Goal: Find specific page/section: Find specific page/section

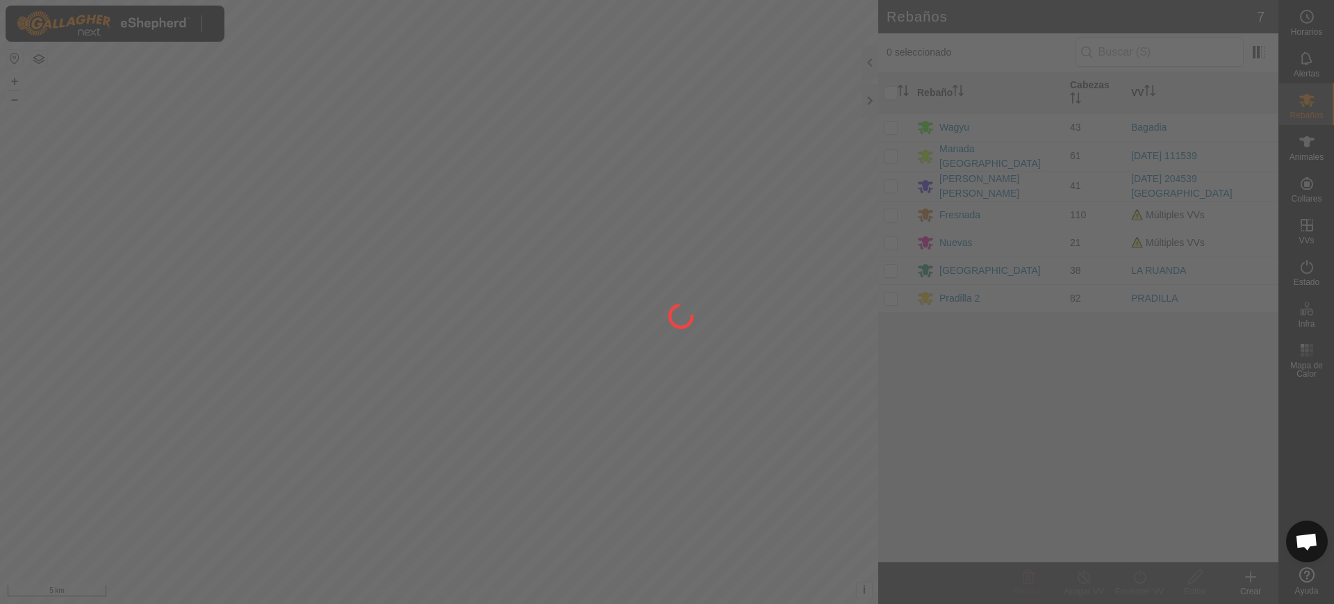
scroll to position [1082, 0]
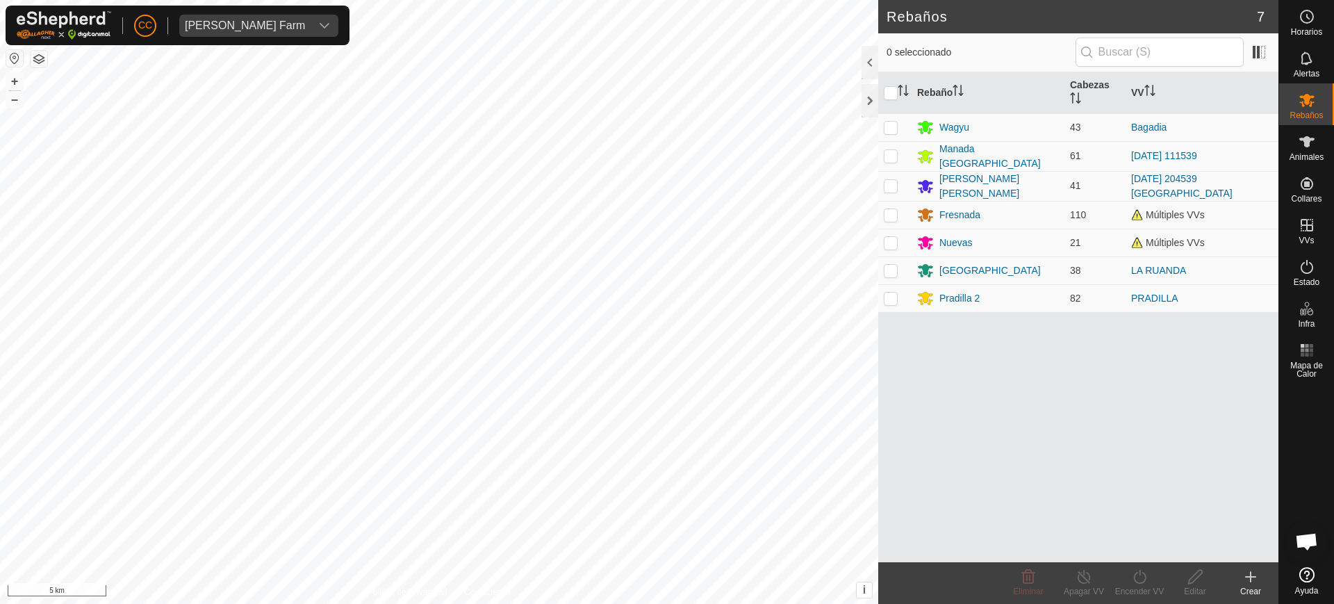
click at [15, 59] on button "button" at bounding box center [14, 58] width 17 height 17
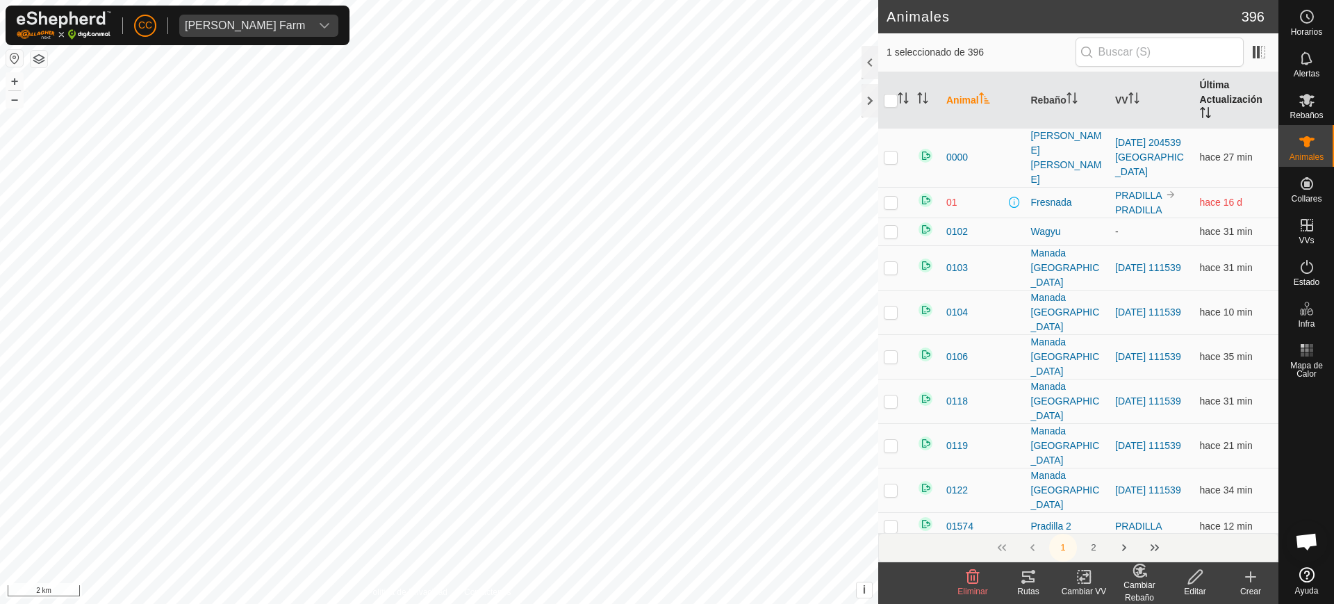
click at [1204, 110] on th "Última Actualización" at bounding box center [1236, 100] width 85 height 56
click at [899, 95] on icon "Activar para ordenar" at bounding box center [903, 97] width 11 height 11
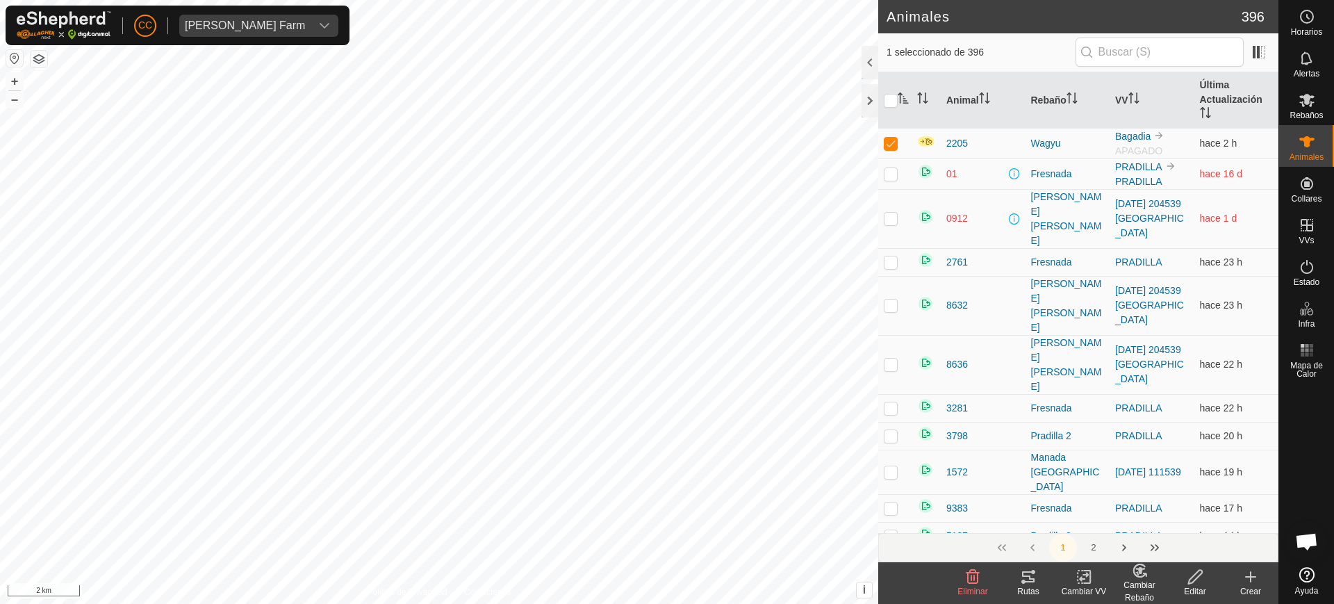
click at [902, 95] on icon "Activar para ordenar" at bounding box center [903, 97] width 11 height 11
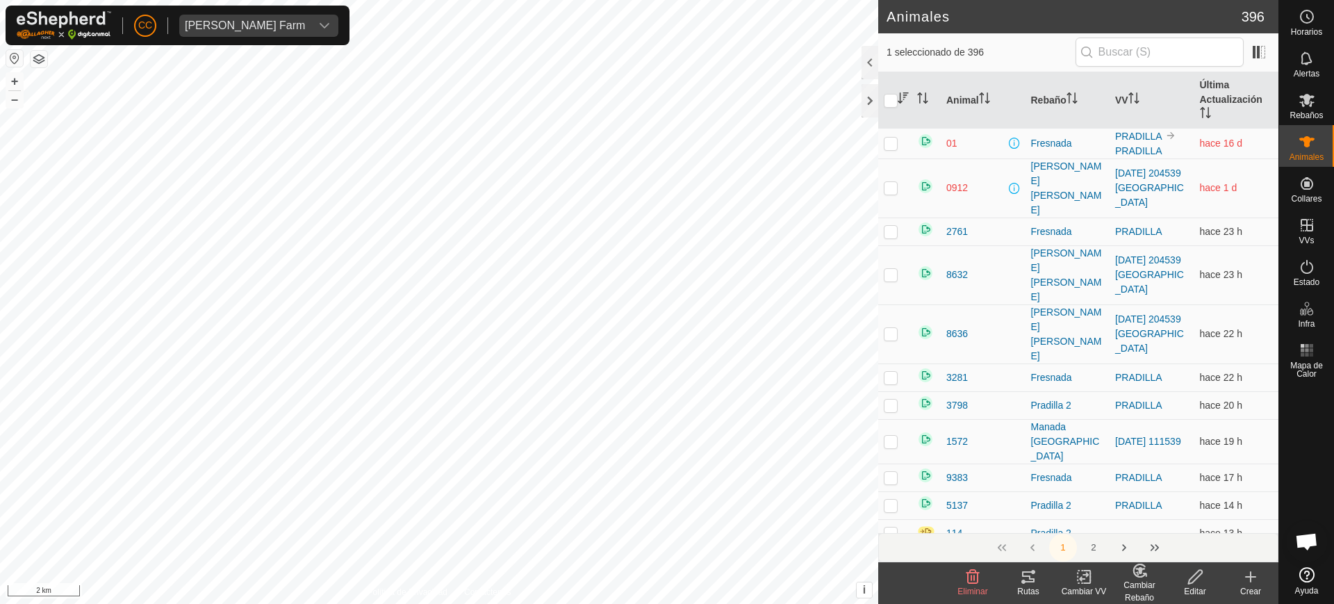
click at [901, 89] on th at bounding box center [894, 100] width 33 height 56
click at [906, 97] on icon "Activar para ordenar" at bounding box center [903, 97] width 11 height 11
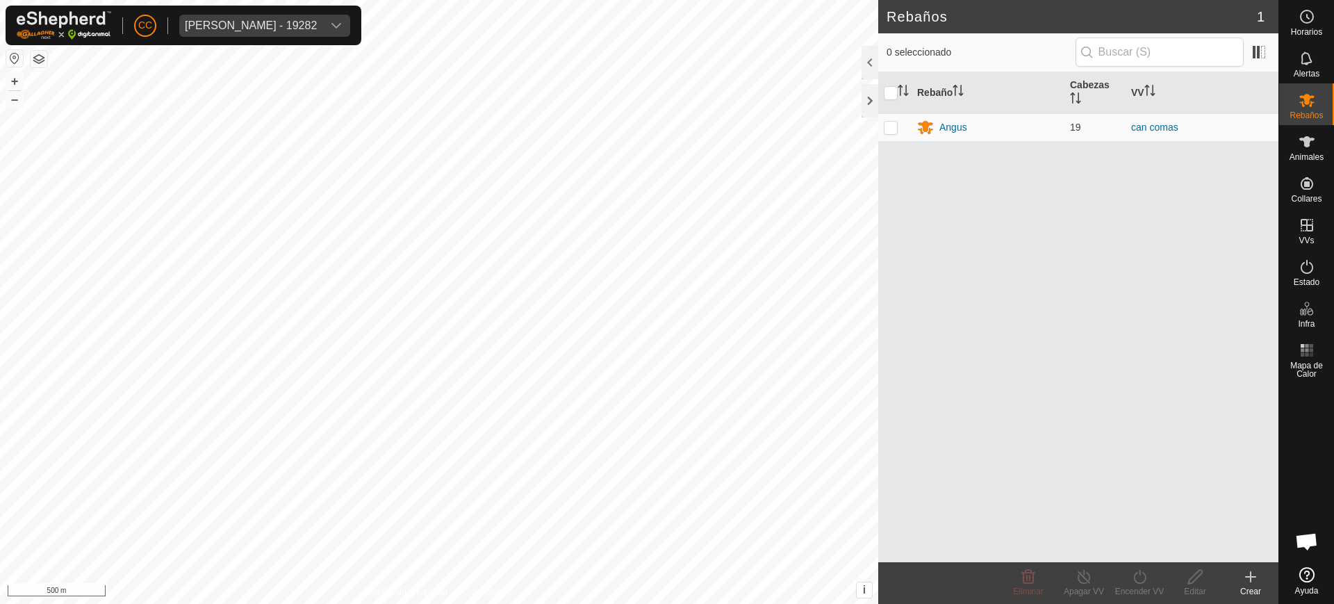
scroll to position [1082, 0]
click at [240, 31] on span "[PERSON_NAME] - 19282" at bounding box center [250, 26] width 143 height 22
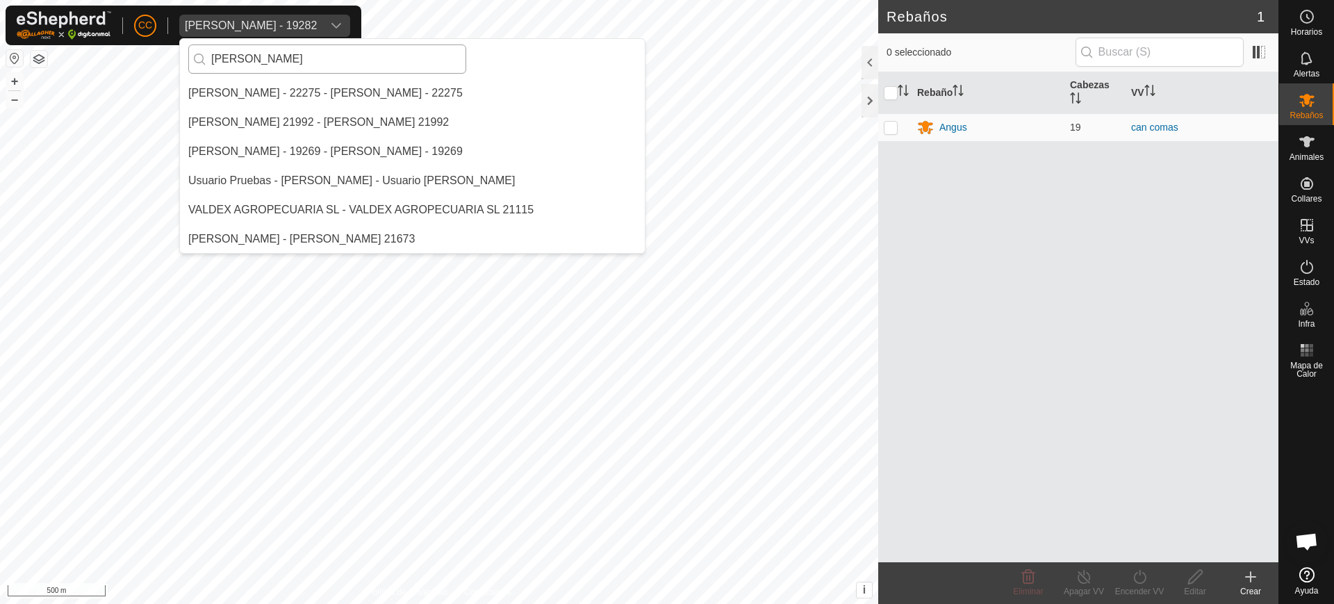
scroll to position [0, 0]
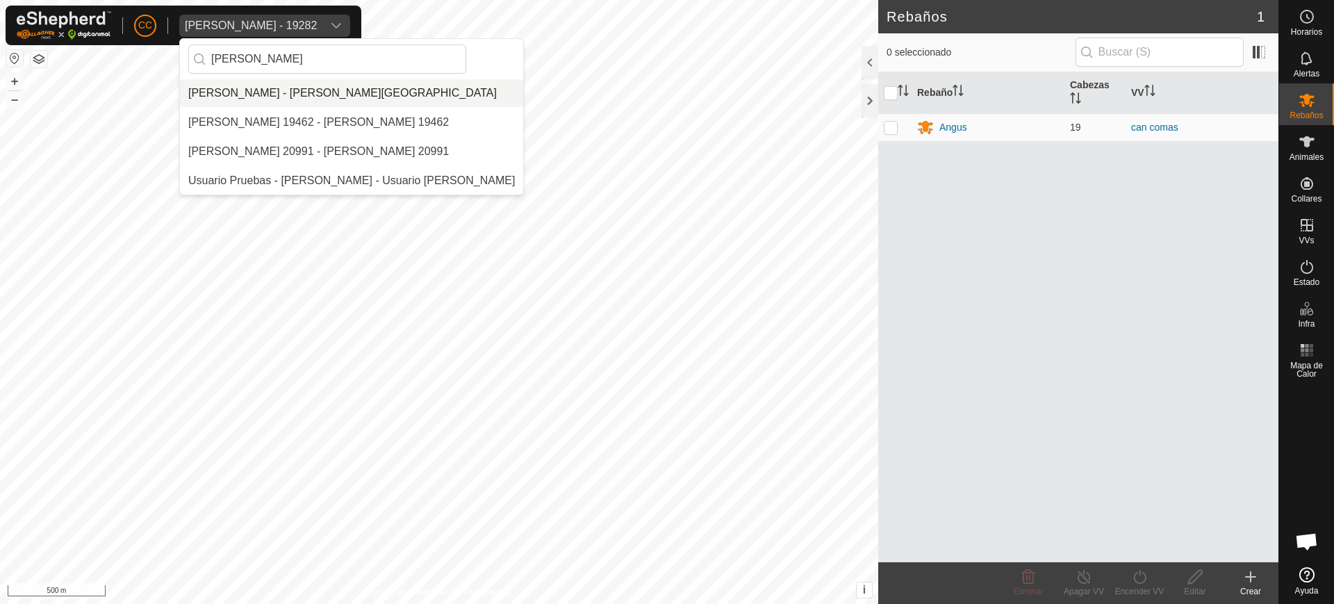
type input "[PERSON_NAME]"
click at [311, 94] on li "[PERSON_NAME] - [PERSON_NAME][GEOGRAPHIC_DATA]" at bounding box center [351, 93] width 343 height 28
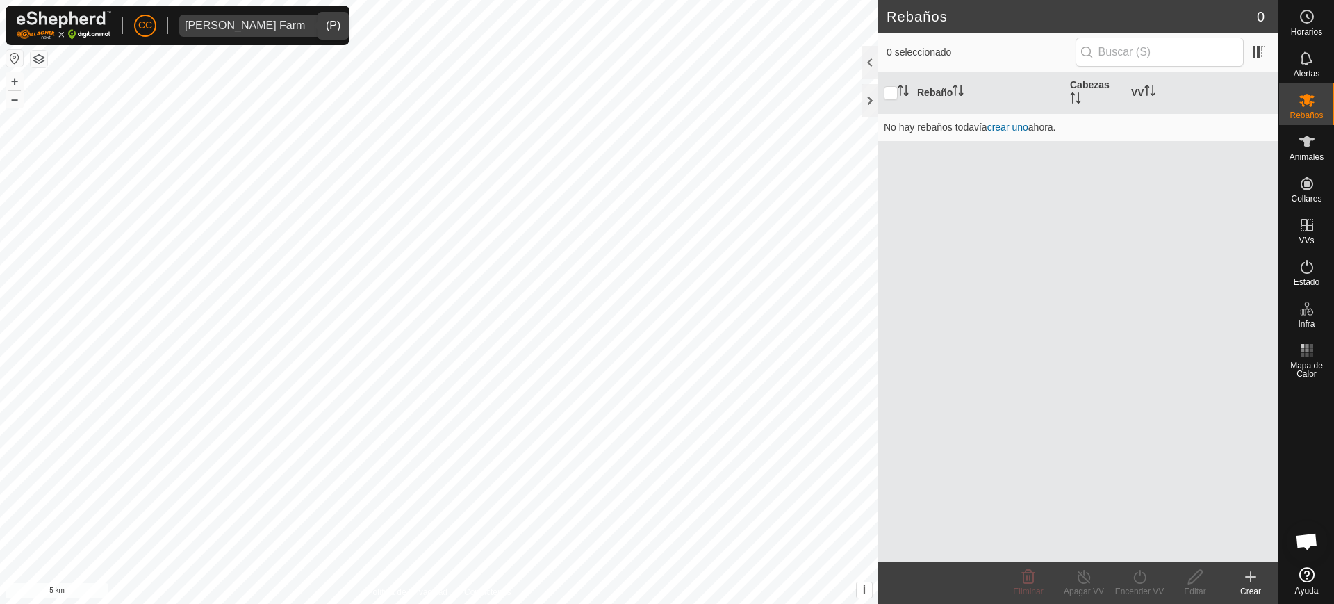
click at [7, 57] on button "button" at bounding box center [14, 58] width 17 height 17
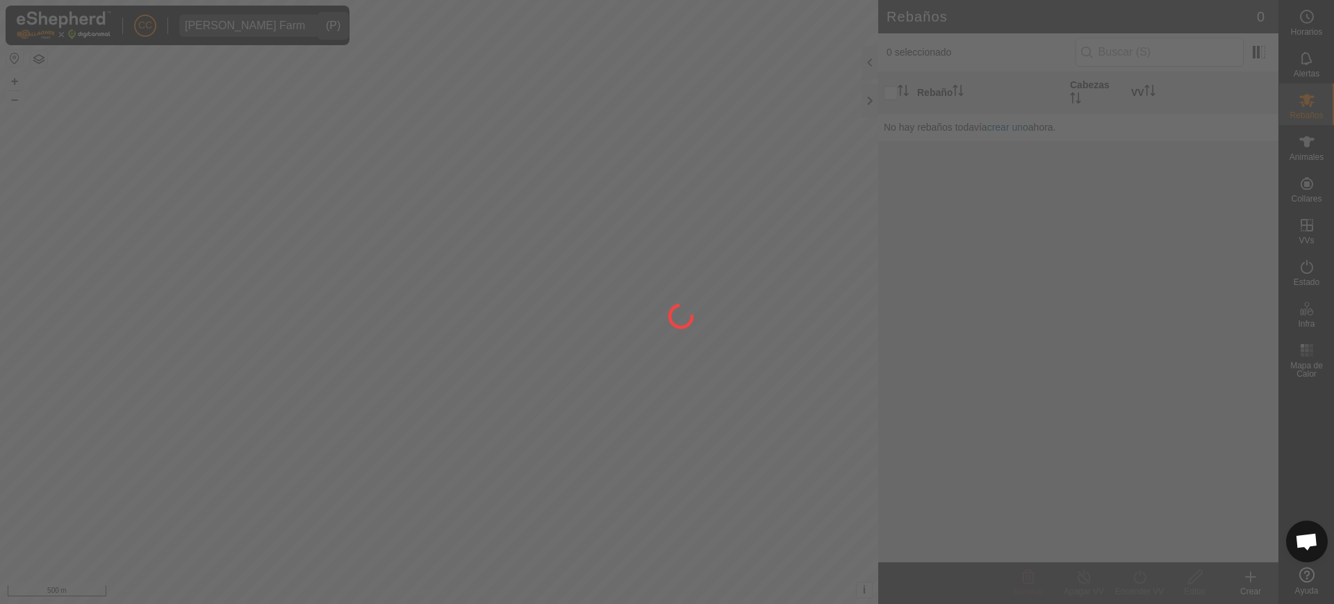
click at [11, 60] on div at bounding box center [667, 302] width 1334 height 604
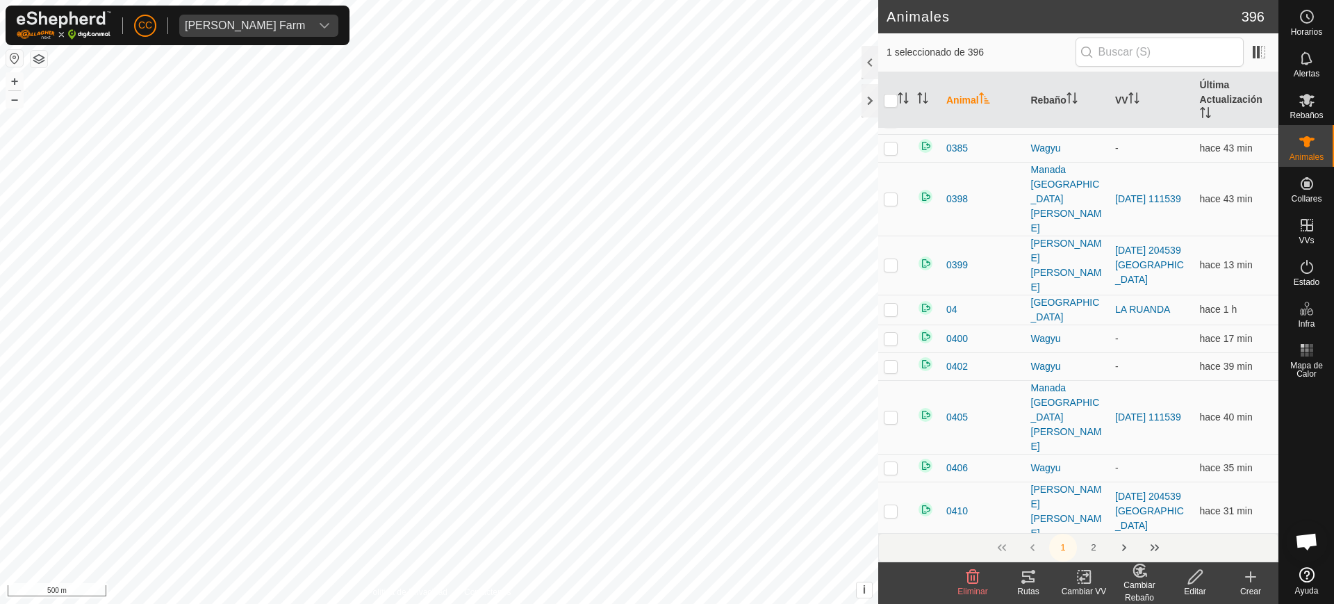
scroll to position [434, 0]
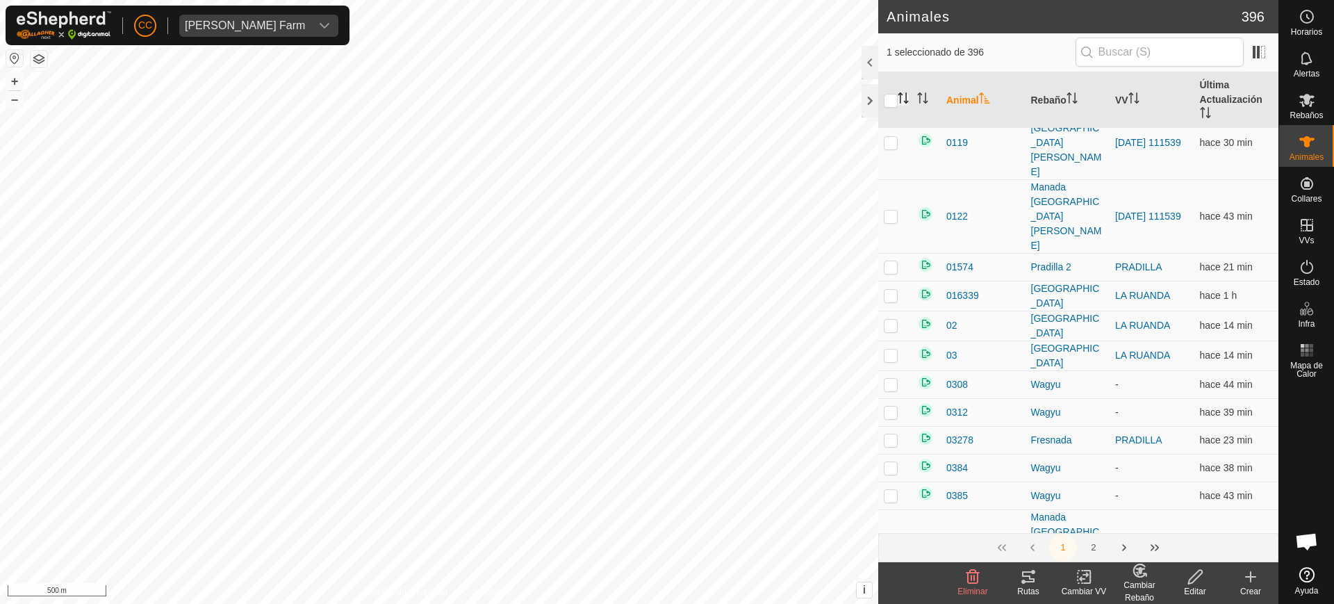
click at [908, 92] on icon "Activar para ordenar" at bounding box center [903, 97] width 11 height 11
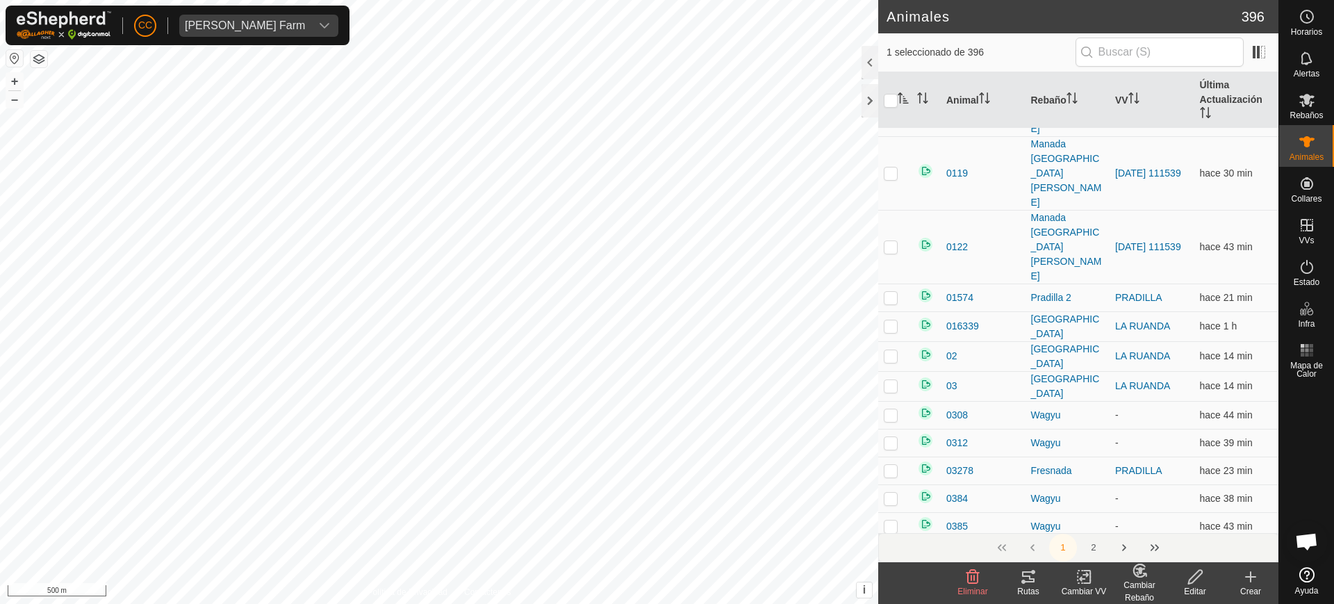
scroll to position [0, 0]
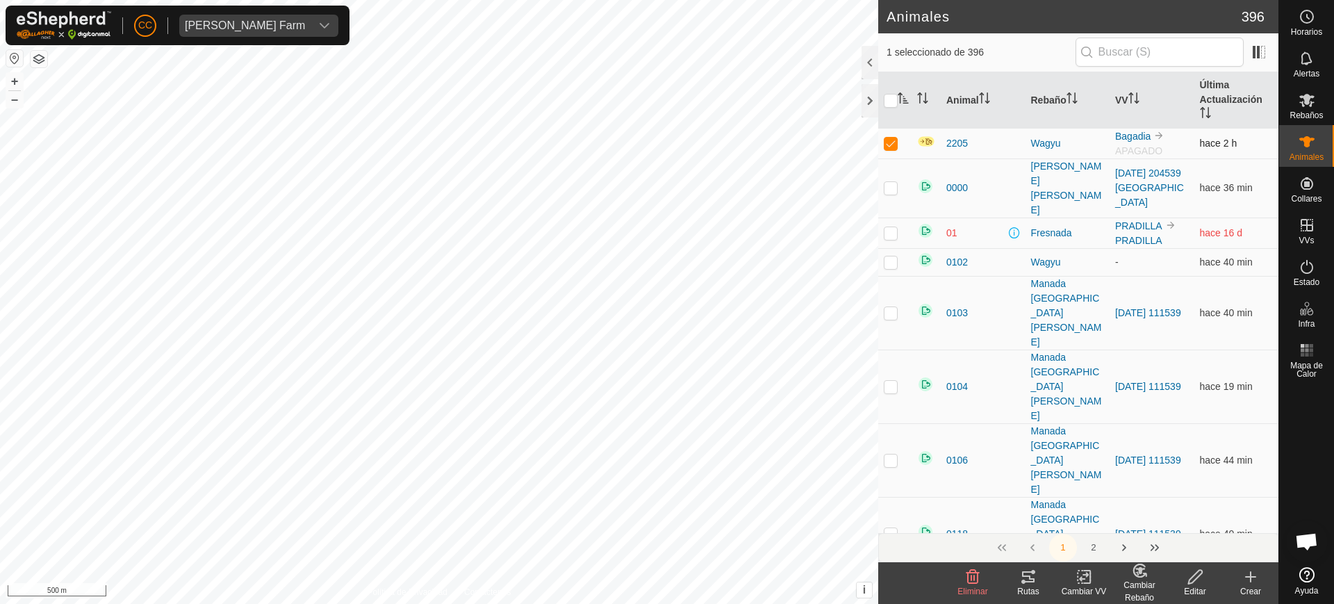
click at [1209, 136] on td "hace 2 h" at bounding box center [1236, 143] width 85 height 31
click at [1234, 141] on td "hace 2 h" at bounding box center [1236, 143] width 85 height 31
click at [736, 145] on div "Animales 396 1 seleccionado de 396 Animal Rebaño VV Última Actualización 2205 W…" at bounding box center [639, 302] width 1278 height 604
click at [154, 19] on p-avatar "CC" at bounding box center [145, 26] width 22 height 22
click at [206, 114] on link "Cerrar sesión" at bounding box center [209, 109] width 138 height 22
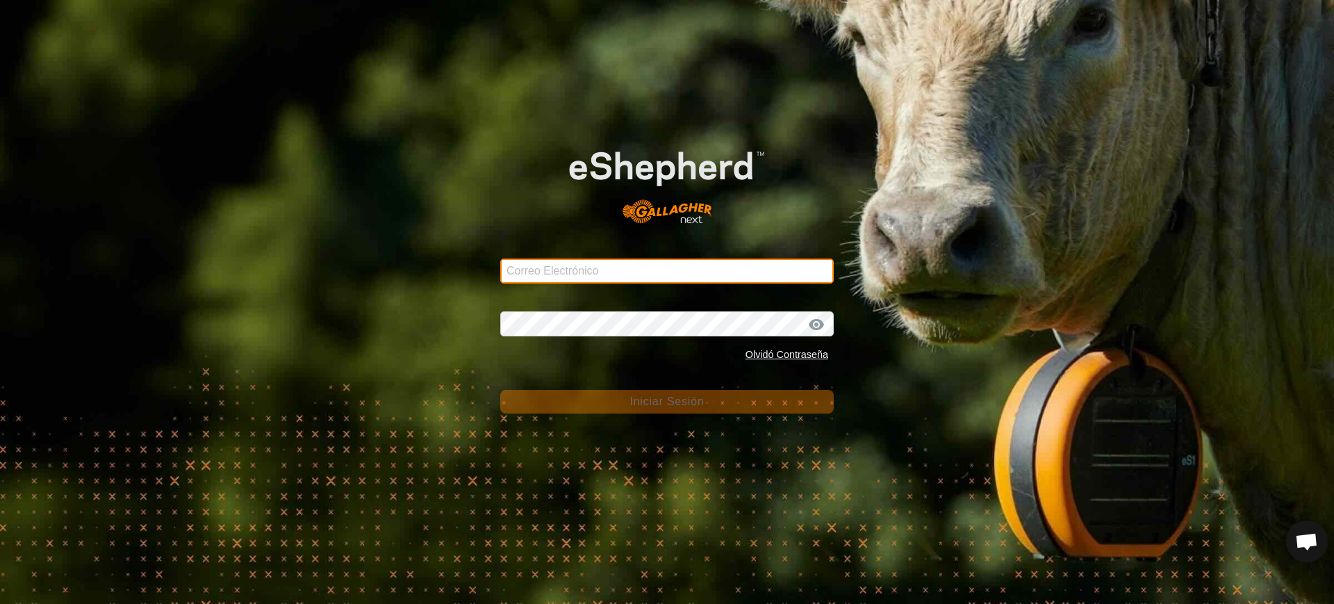
type input "[EMAIL_ADDRESS][DOMAIN_NAME]"
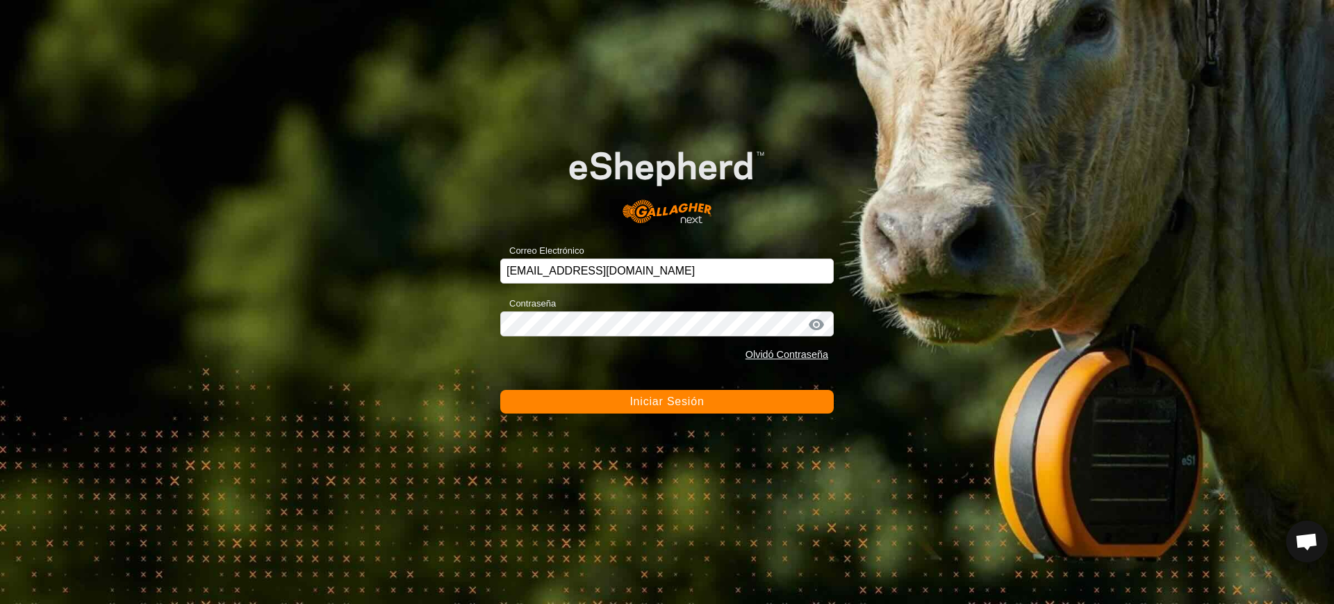
click at [677, 404] on span "Iniciar Sesión" at bounding box center [666, 401] width 74 height 12
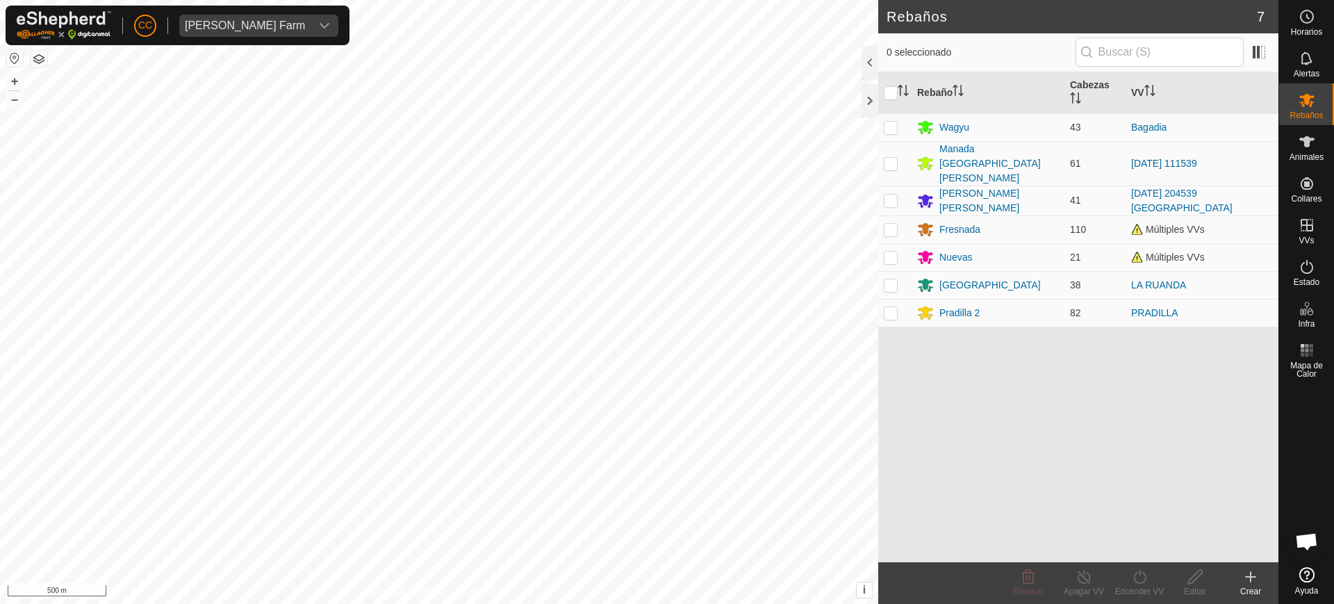
click at [279, 22] on div "[PERSON_NAME] Farm" at bounding box center [245, 25] width 120 height 11
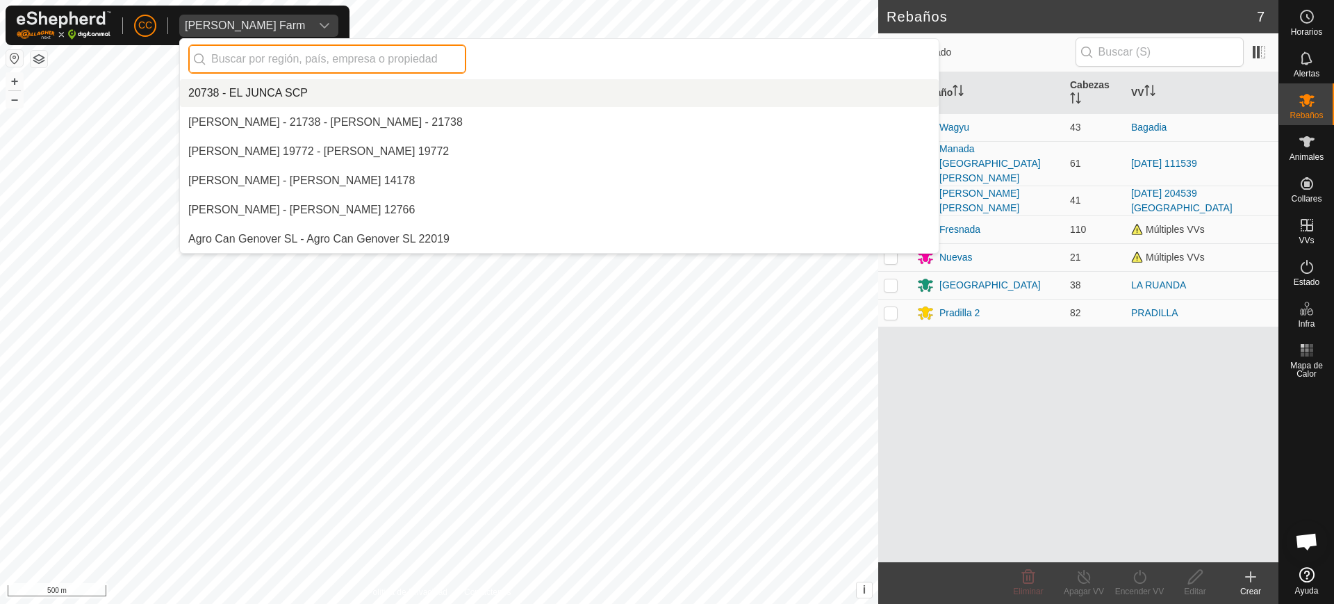
click at [241, 20] on div "[PERSON_NAME] Farm" at bounding box center [245, 25] width 120 height 11
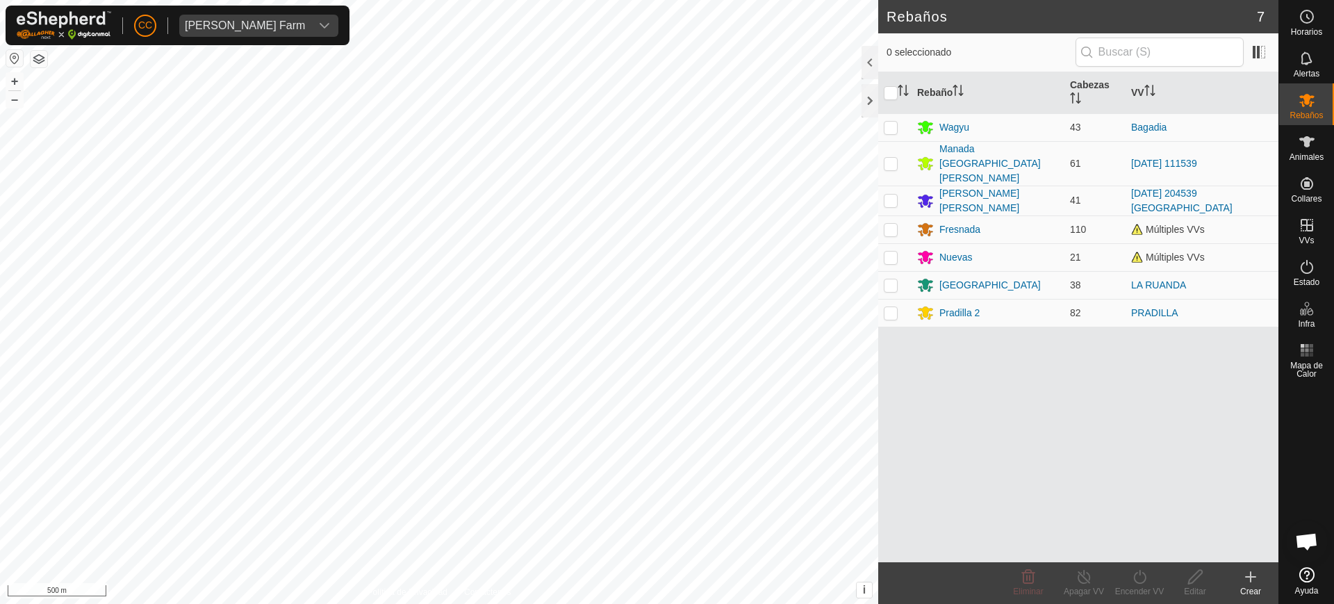
click at [241, 20] on div "[PERSON_NAME] Farm" at bounding box center [245, 25] width 120 height 11
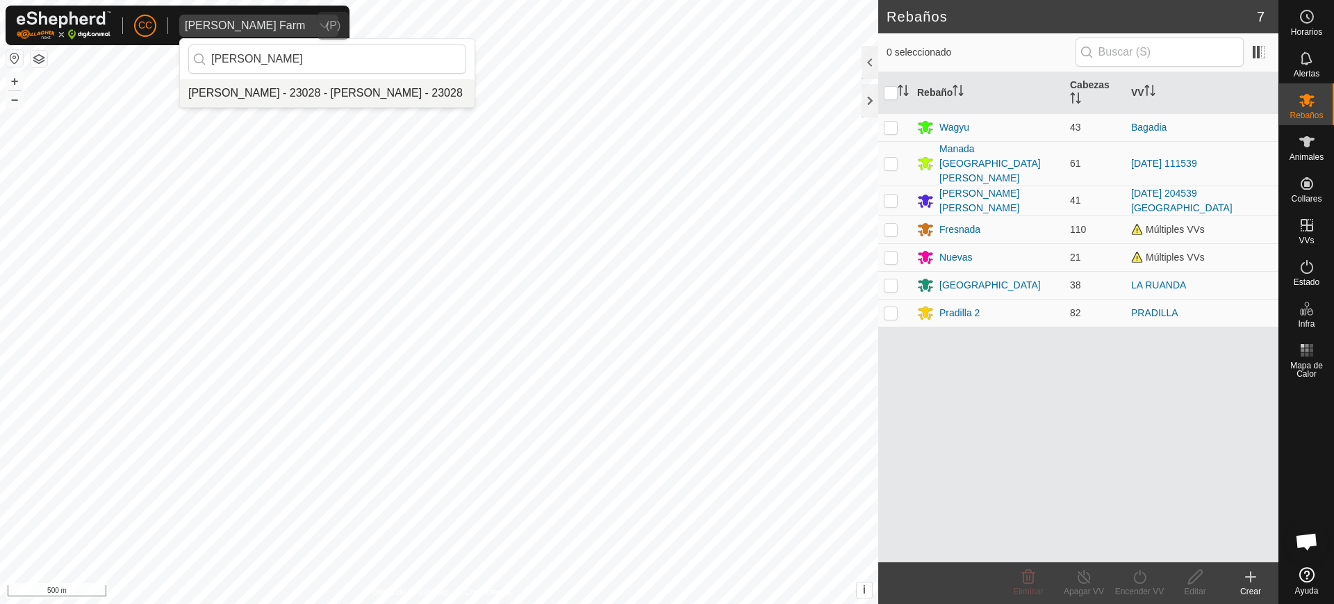
type input "cristina"
click at [286, 99] on li "[PERSON_NAME] - 23028 - [PERSON_NAME] - 23028" at bounding box center [327, 93] width 295 height 28
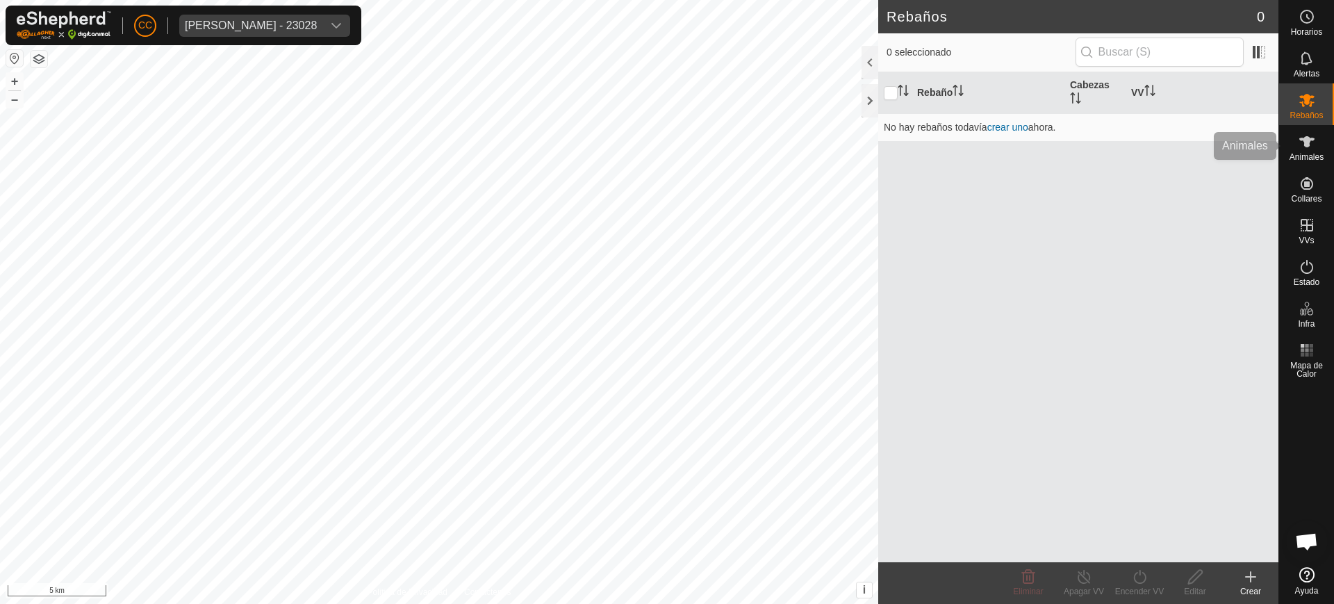
click at [1307, 147] on icon at bounding box center [1306, 141] width 17 height 17
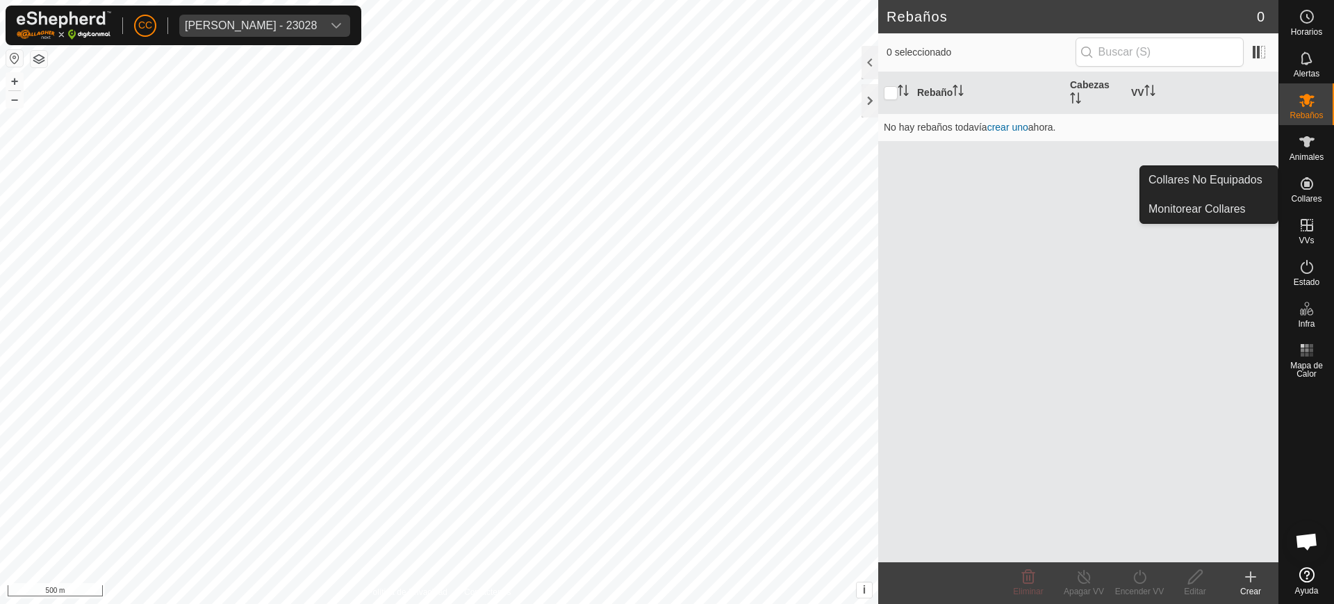
click at [1246, 183] on link "Collares No Equipados" at bounding box center [1209, 180] width 138 height 28
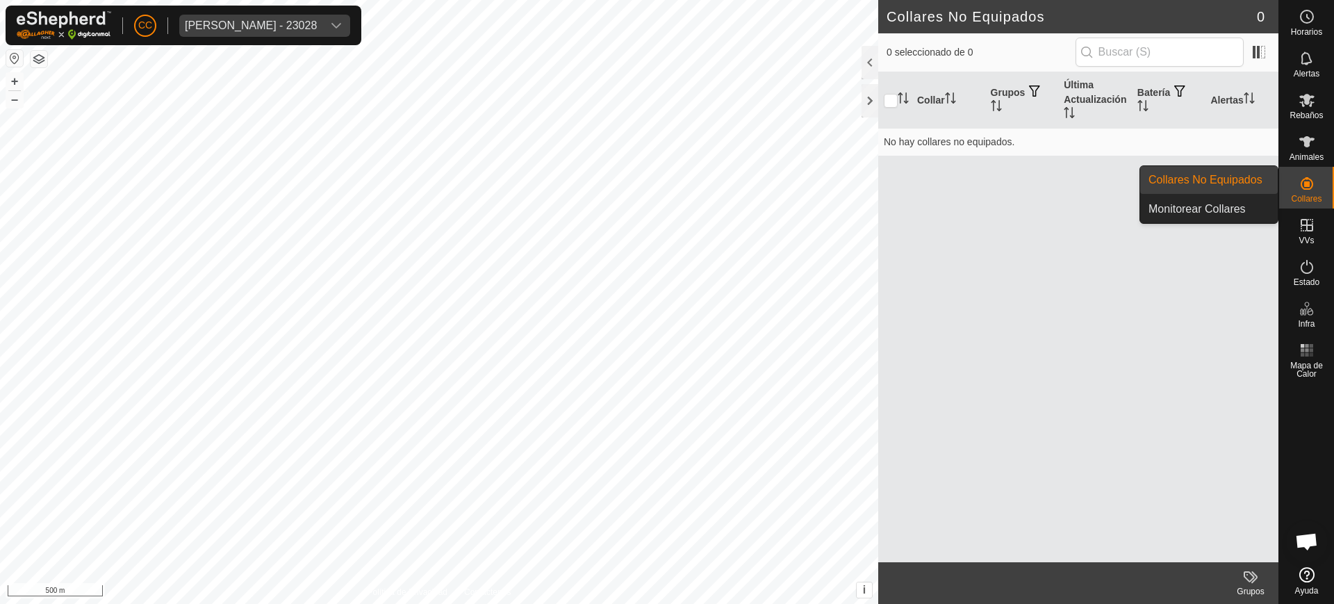
click at [1325, 197] on div "Collares" at bounding box center [1306, 188] width 55 height 42
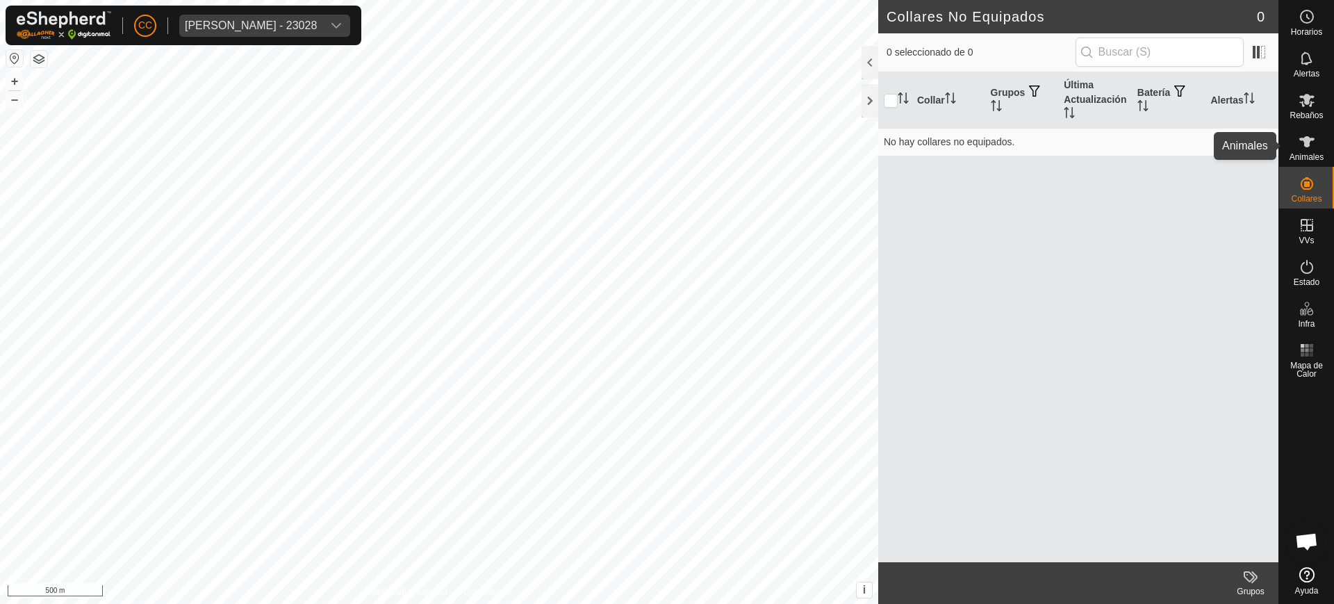
click at [1318, 158] on span "Animales" at bounding box center [1306, 157] width 34 height 8
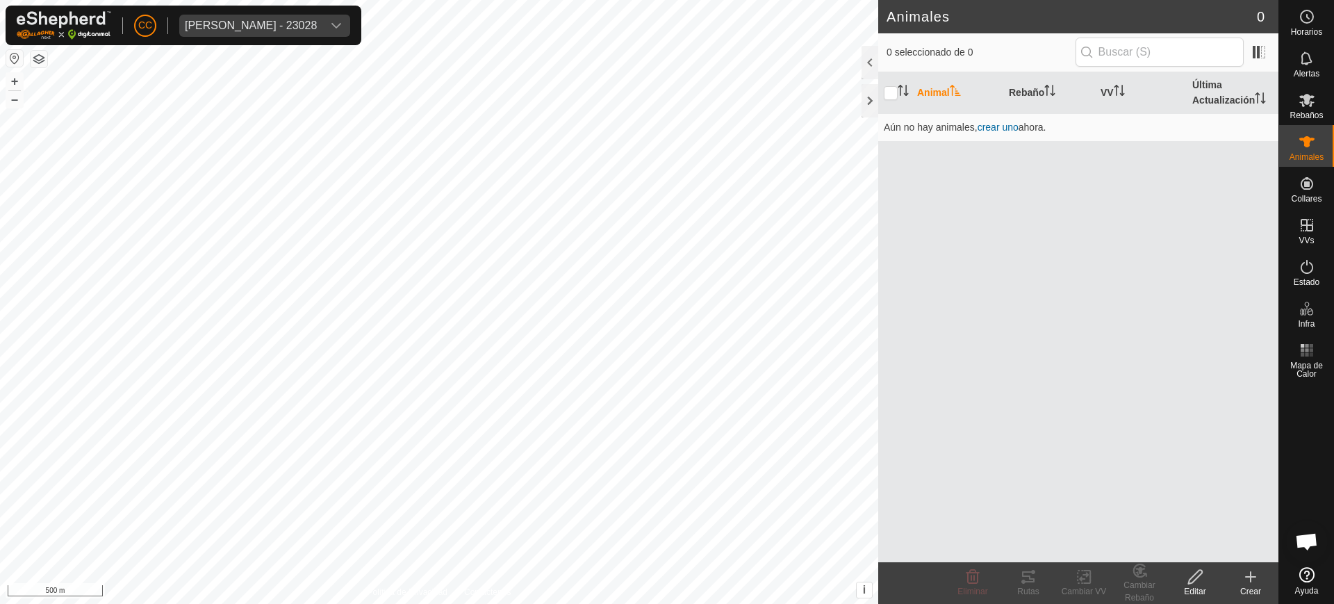
click at [299, 42] on div "CC Cristina Galan Castellano - 23028" at bounding box center [184, 26] width 356 height 40
click at [297, 27] on div "Cristina Galan Castellano - 23028" at bounding box center [251, 25] width 132 height 11
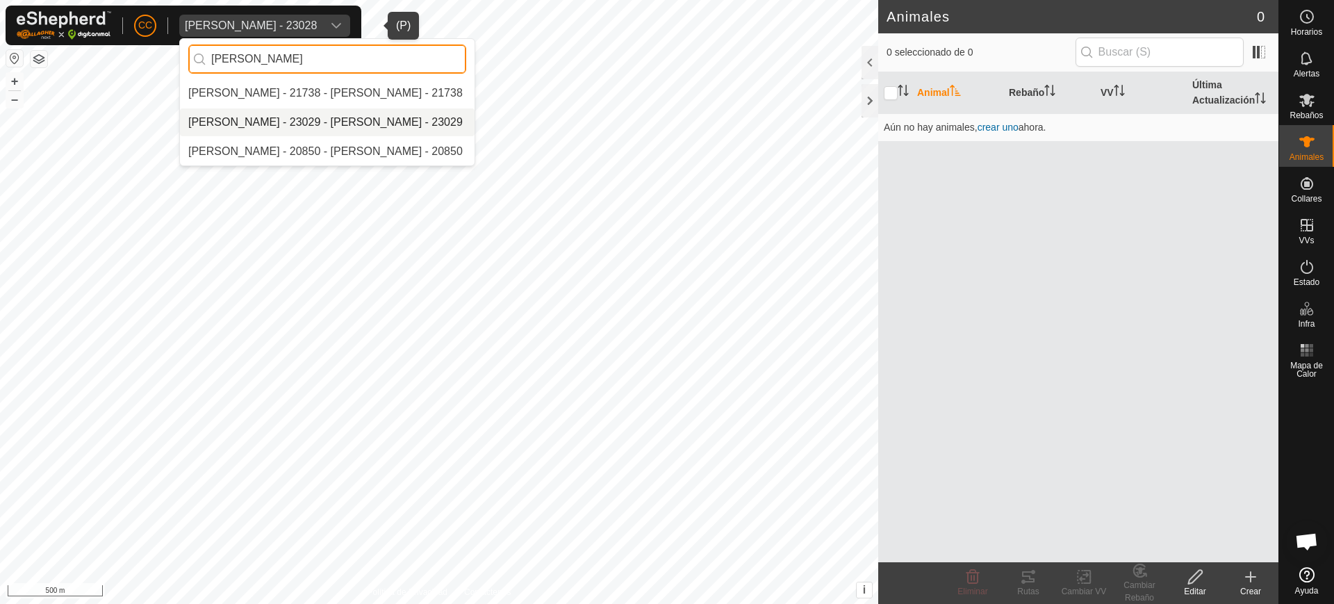
type input "albert"
click at [333, 124] on li "[PERSON_NAME] - 23029 - [PERSON_NAME] - 23029" at bounding box center [327, 122] width 295 height 28
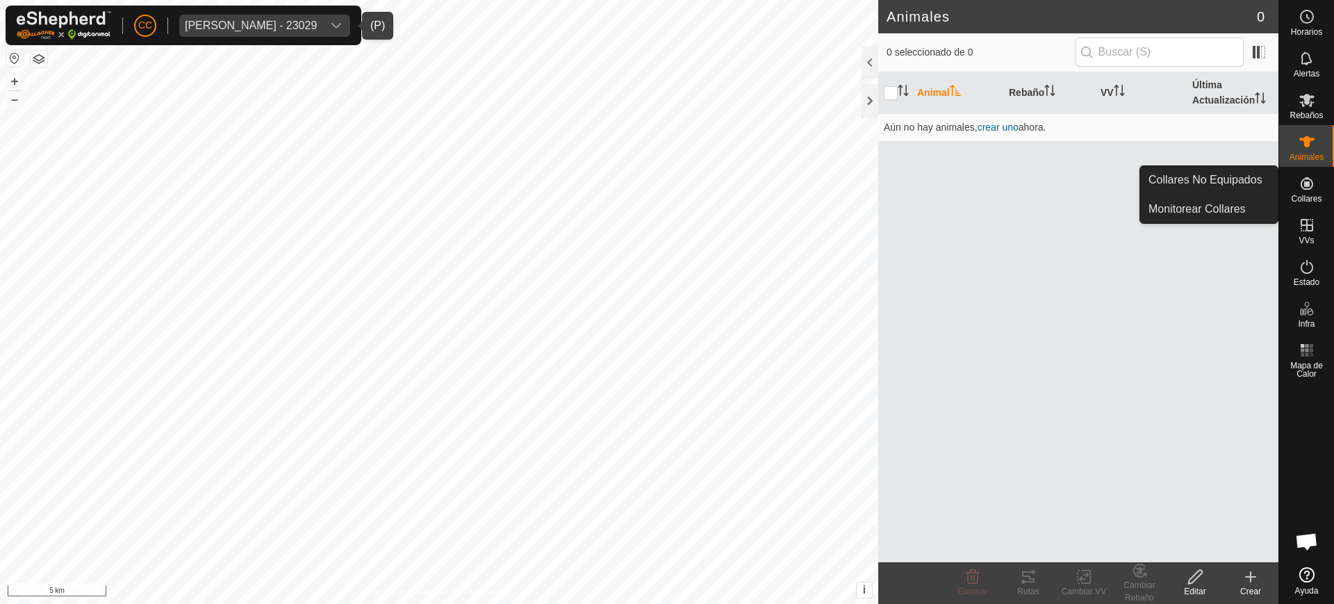
click at [1318, 183] on es-neckbands-svg-icon at bounding box center [1306, 183] width 25 height 22
click at [1300, 183] on icon at bounding box center [1306, 183] width 13 height 13
click at [1262, 178] on link "Collares No Equipados" at bounding box center [1209, 180] width 138 height 28
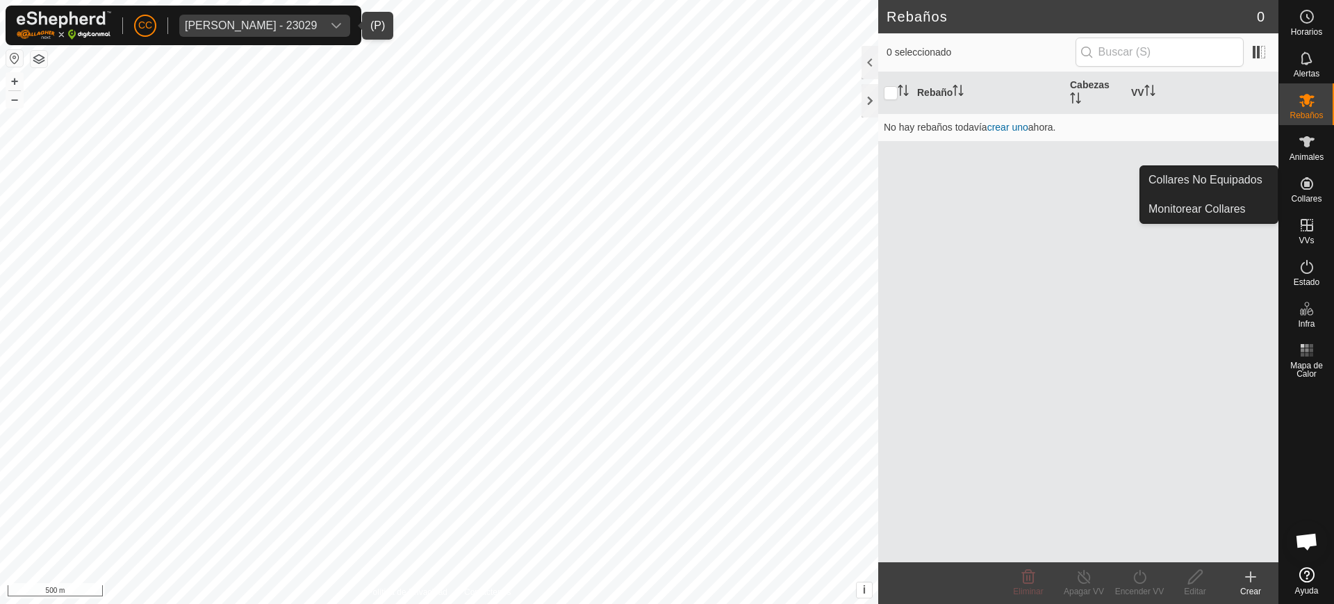
click at [1309, 190] on icon at bounding box center [1306, 183] width 17 height 17
click at [1262, 179] on link "Collares No Equipados" at bounding box center [1209, 180] width 138 height 28
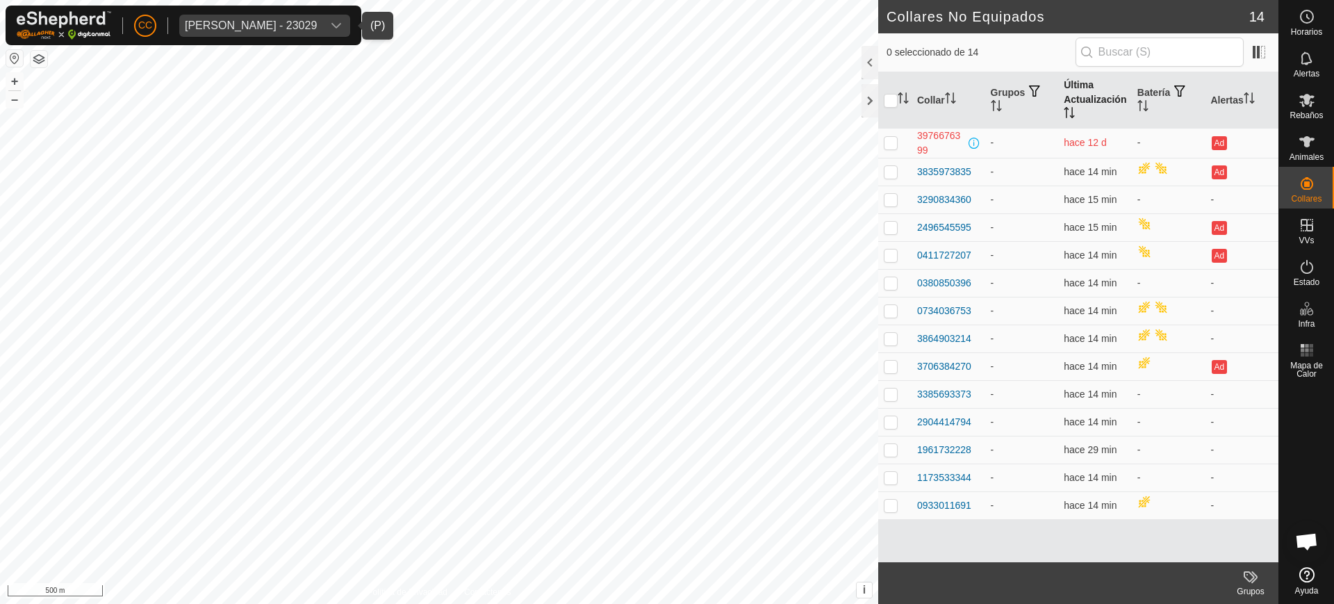
click at [1082, 96] on th "Última Actualización" at bounding box center [1095, 100] width 74 height 56
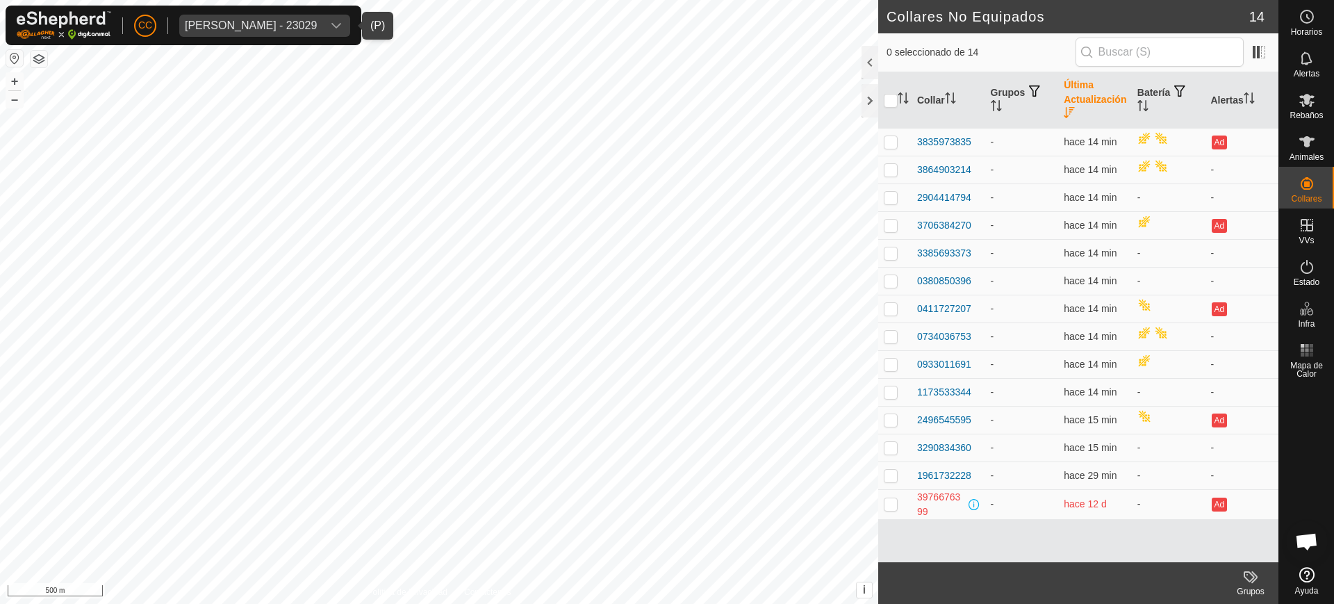
click at [1082, 96] on th "Última Actualización" at bounding box center [1095, 100] width 74 height 56
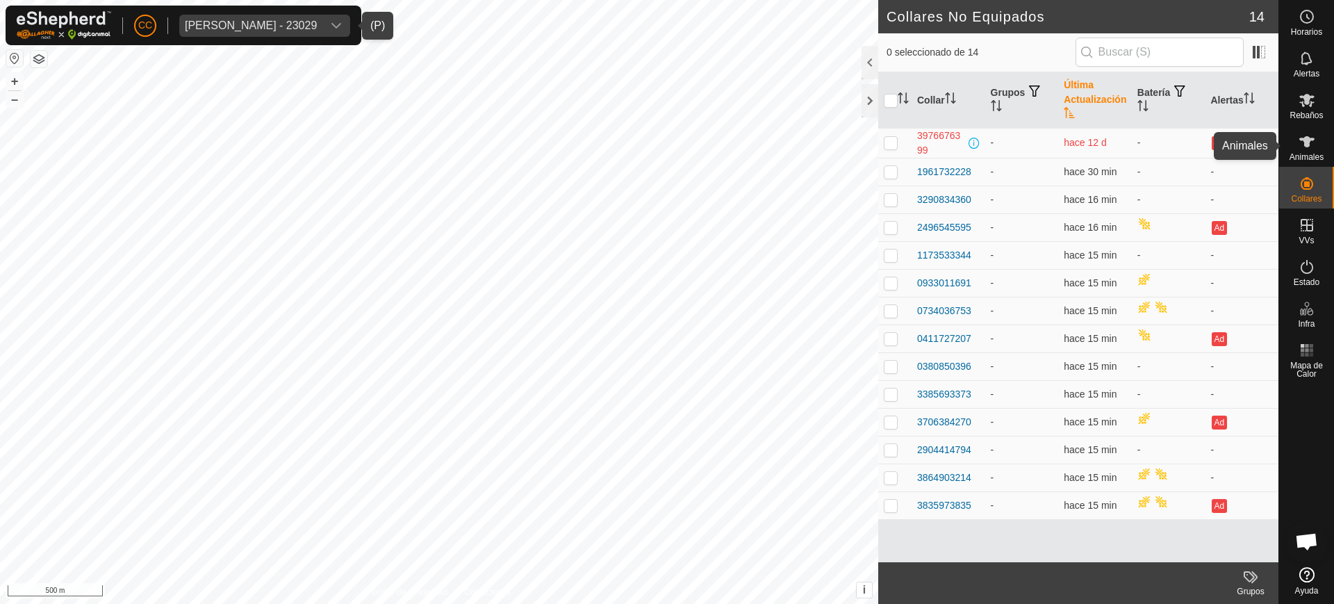
click at [1303, 140] on icon at bounding box center [1306, 141] width 15 height 11
